Goal: Use online tool/utility: Use online tool/utility

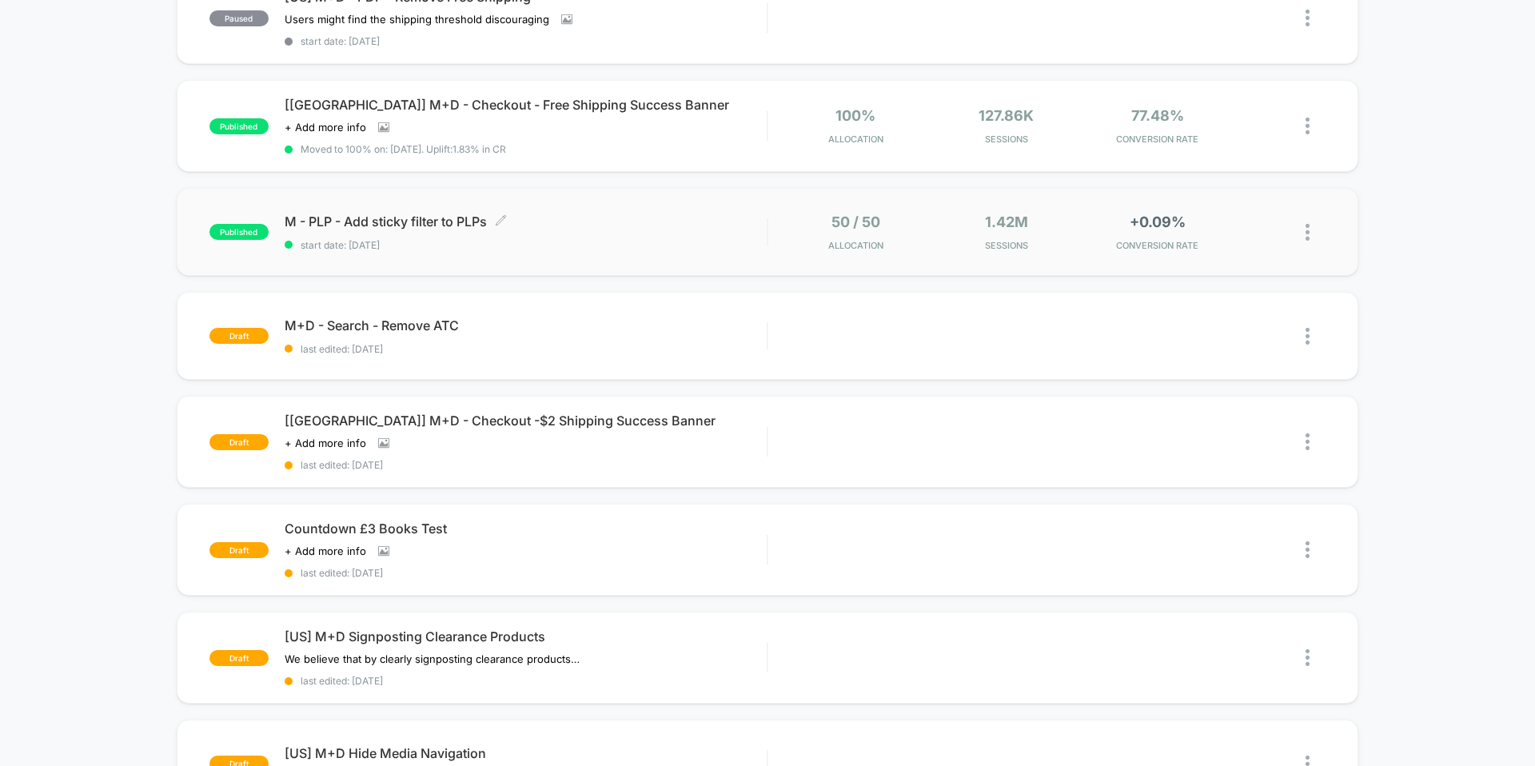
scroll to position [415, 0]
click at [531, 326] on span "M+D - Search - Remove ATC Click to edit experience details" at bounding box center [526, 325] width 482 height 16
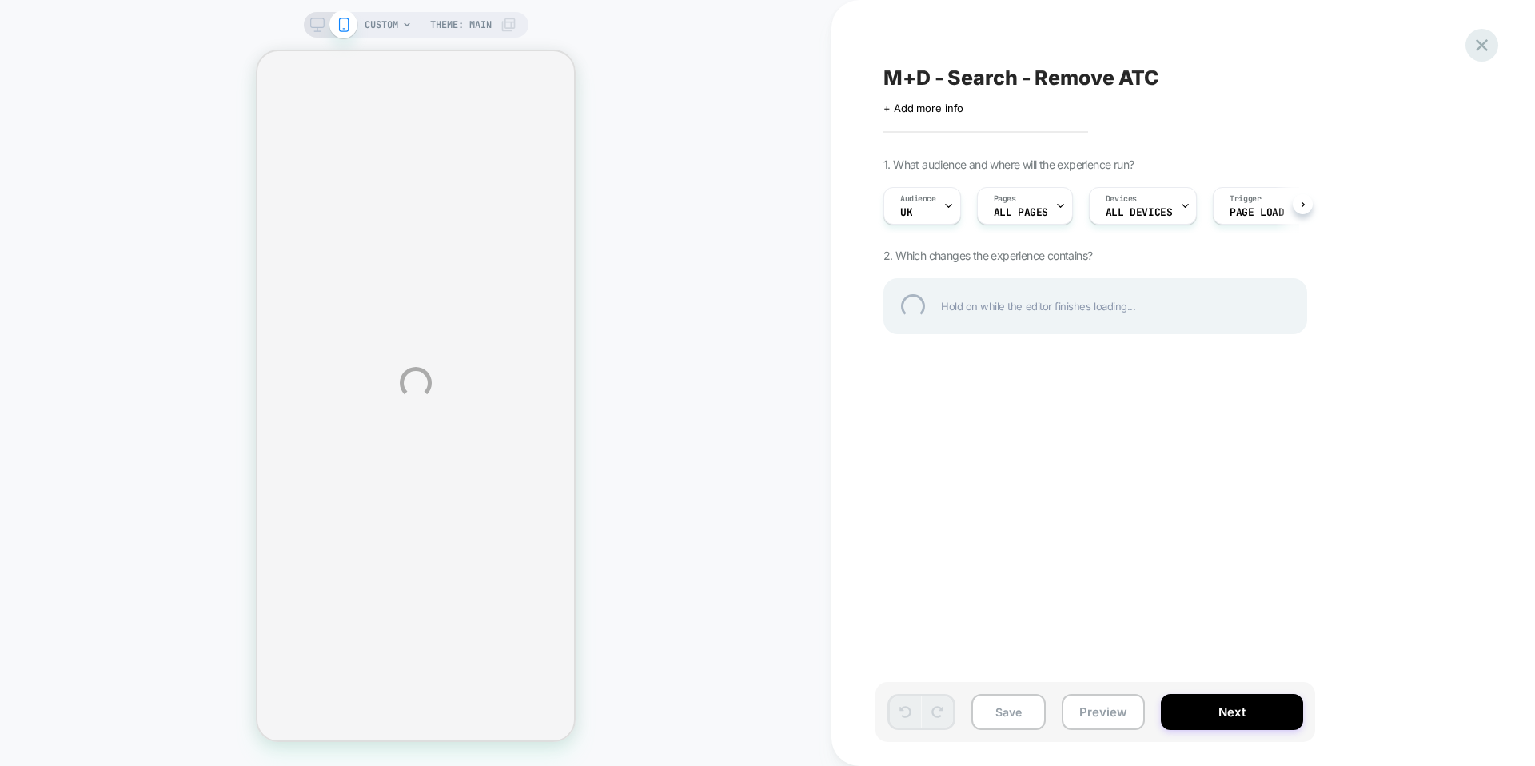
click at [1482, 45] on div at bounding box center [1482, 45] width 33 height 33
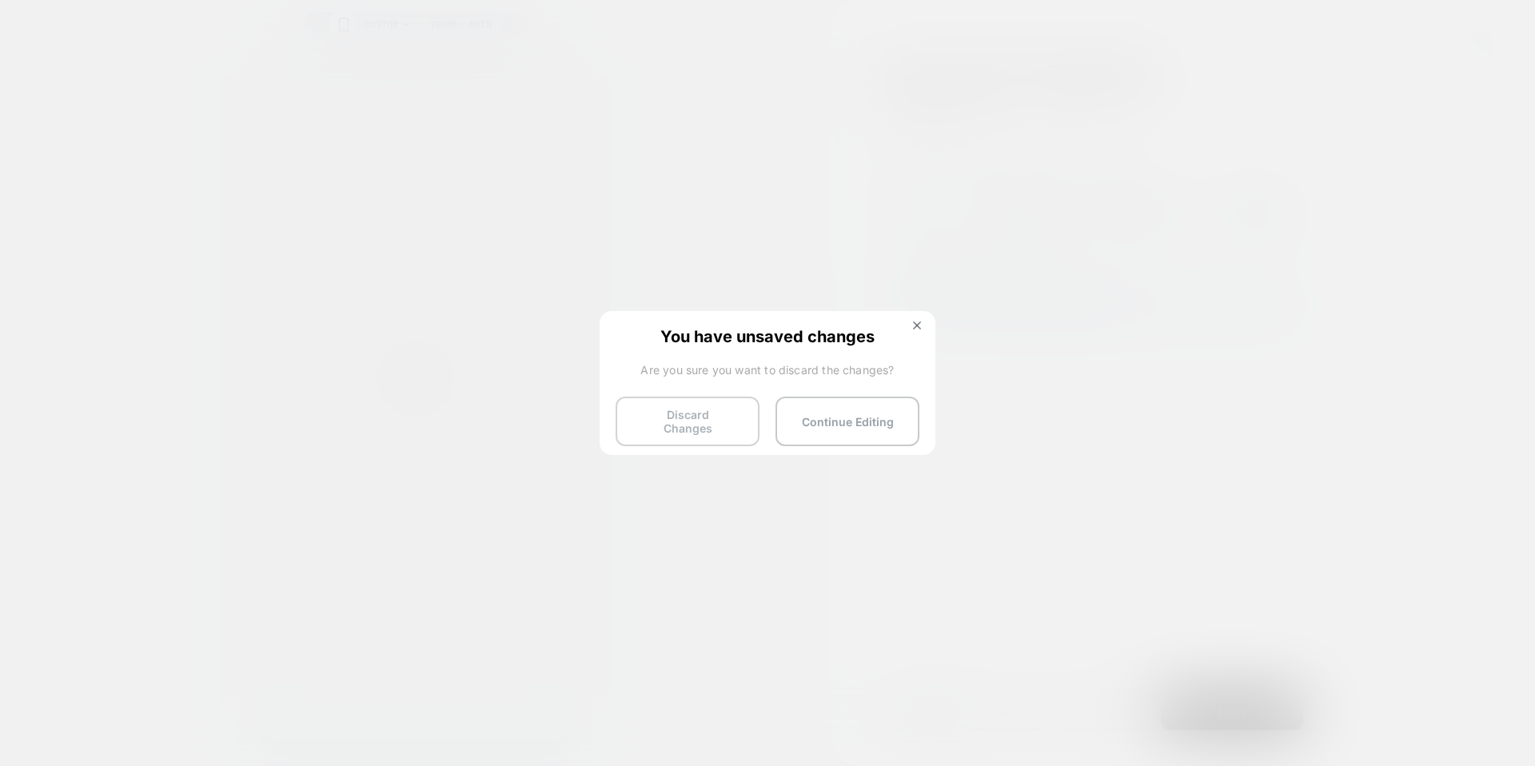
click at [716, 409] on button "Discard Changes" at bounding box center [688, 422] width 144 height 50
